Goal: Task Accomplishment & Management: Use online tool/utility

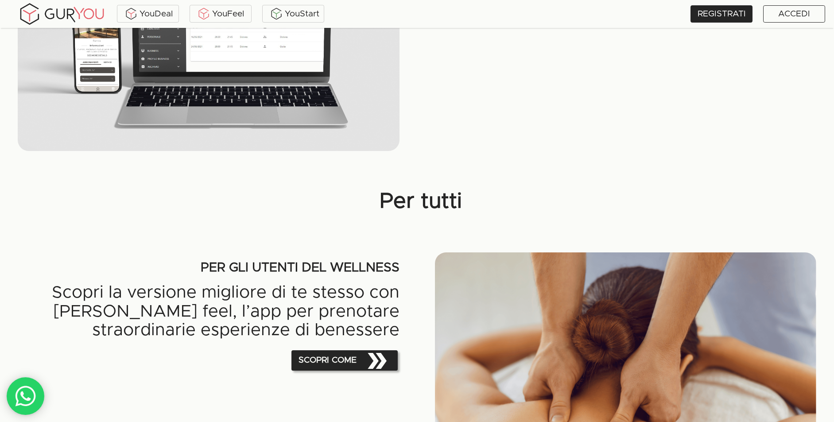
scroll to position [764, 0]
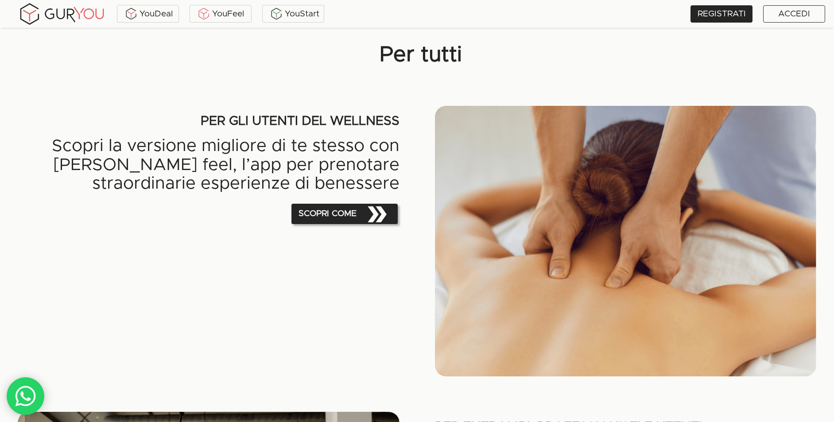
click at [352, 215] on span "SCOPRI COME" at bounding box center [344, 214] width 99 height 28
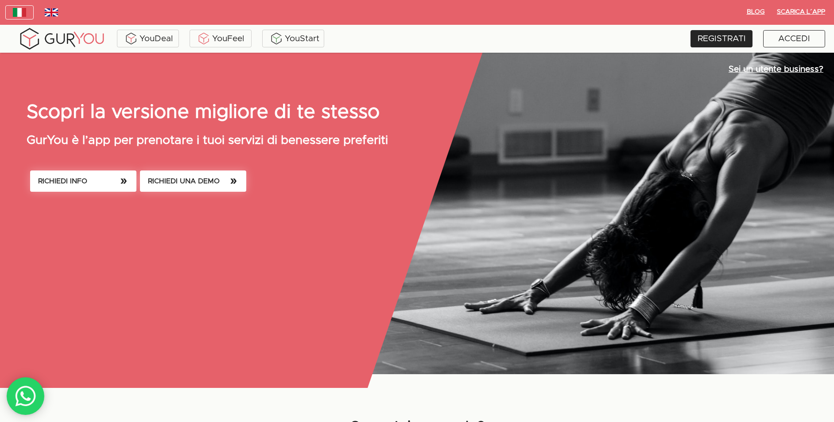
click at [176, 177] on span "RICHIEDI UNA DEMO" at bounding box center [193, 181] width 90 height 12
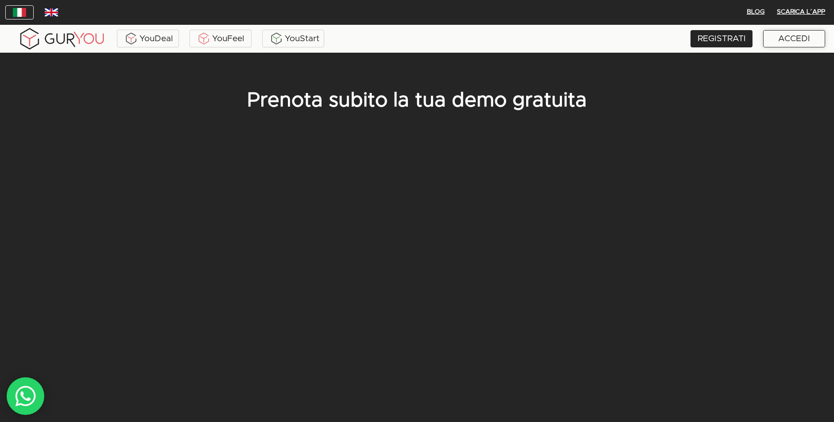
click at [785, 43] on div "ACCEDI" at bounding box center [794, 38] width 62 height 17
